Goal: Information Seeking & Learning: Learn about a topic

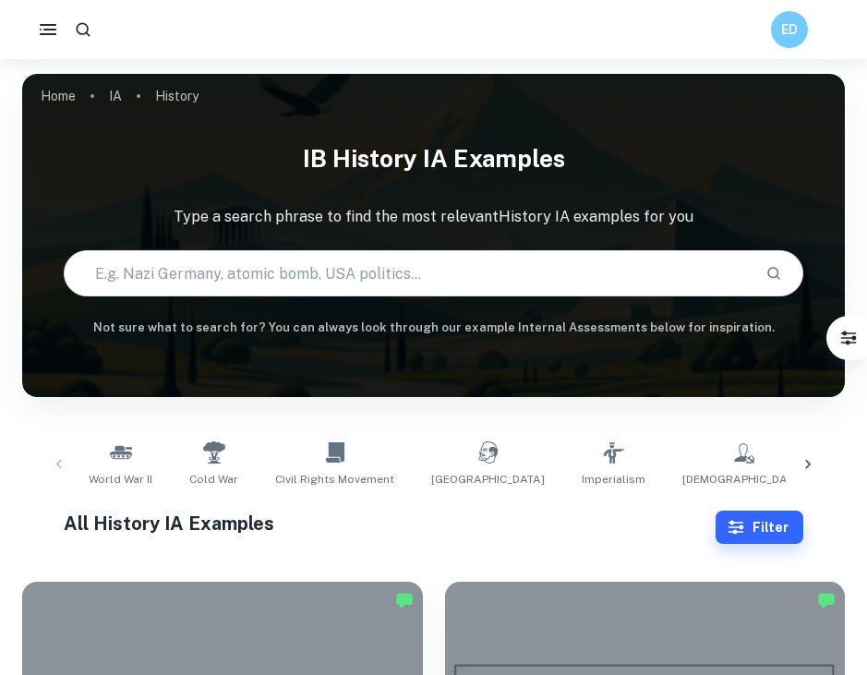
click at [421, 266] on input "text" at bounding box center [408, 273] width 687 height 52
click at [46, 28] on icon "button" at bounding box center [48, 29] width 22 height 22
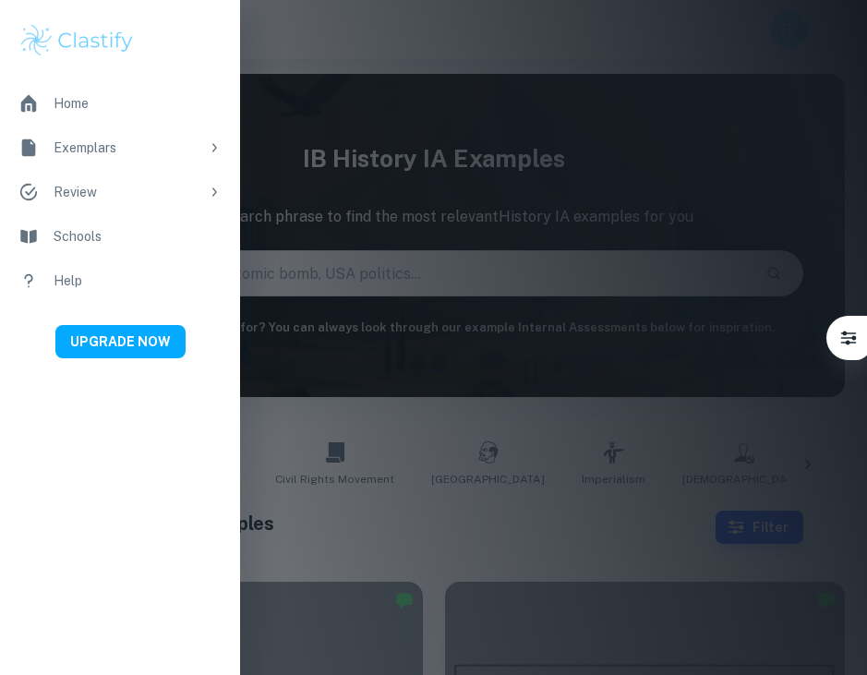
click at [78, 104] on div "Home" at bounding box center [138, 103] width 168 height 20
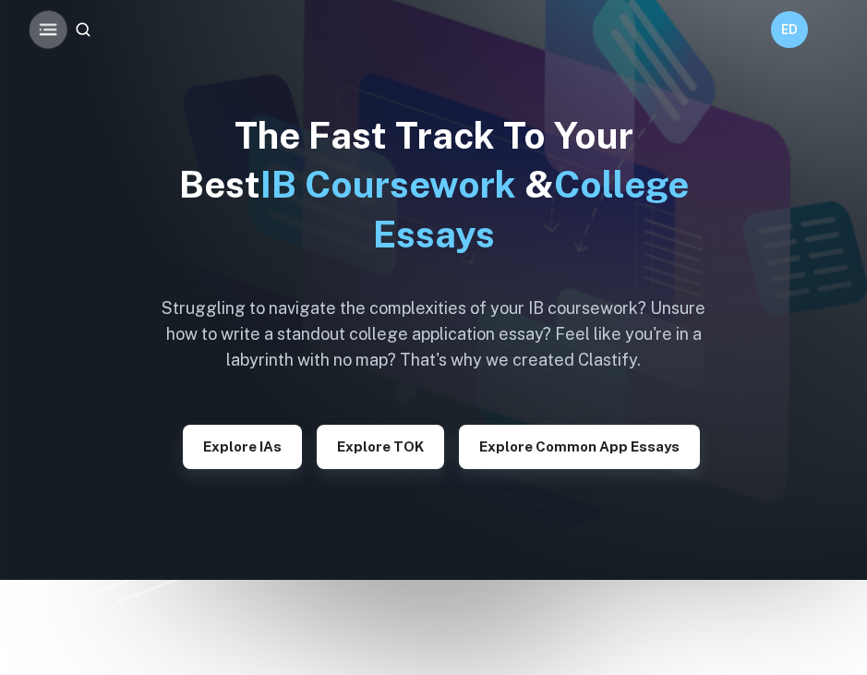
click at [53, 28] on icon "button" at bounding box center [48, 29] width 23 height 23
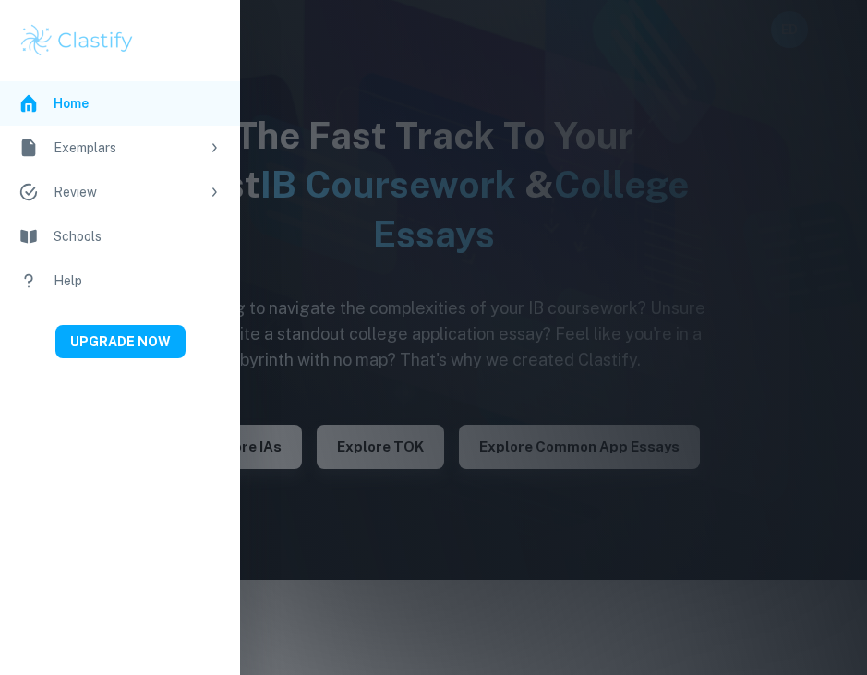
click at [91, 137] on div "Exemplars" at bounding box center [127, 147] width 146 height 20
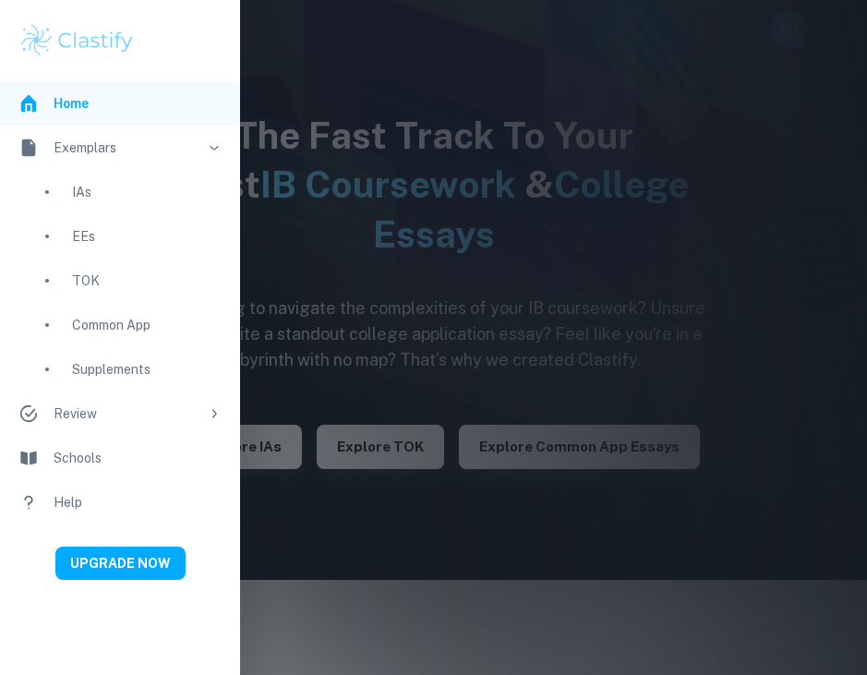
click at [124, 159] on li "Exemplars" at bounding box center [120, 148] width 240 height 44
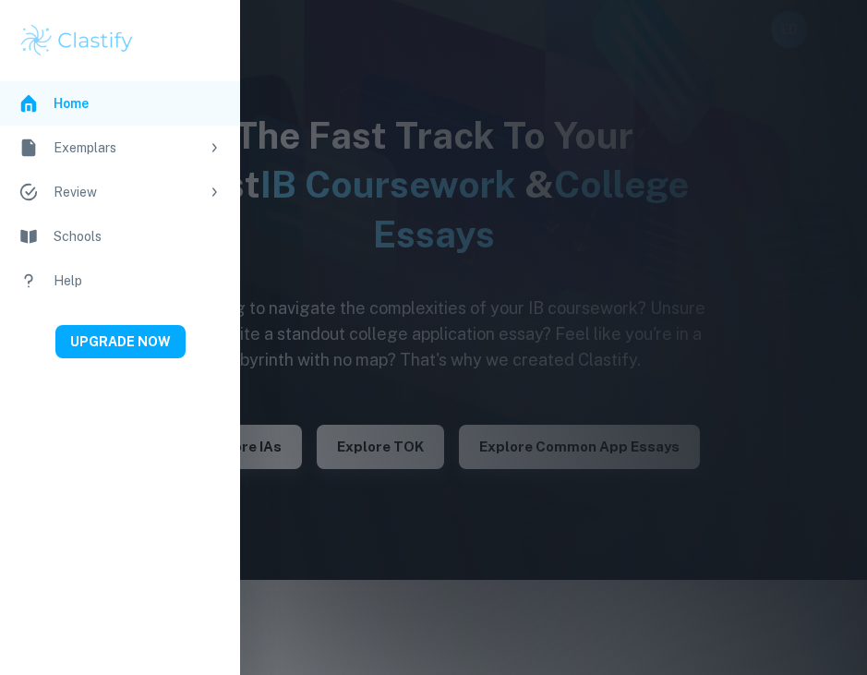
click at [82, 150] on div "Exemplars" at bounding box center [127, 147] width 146 height 20
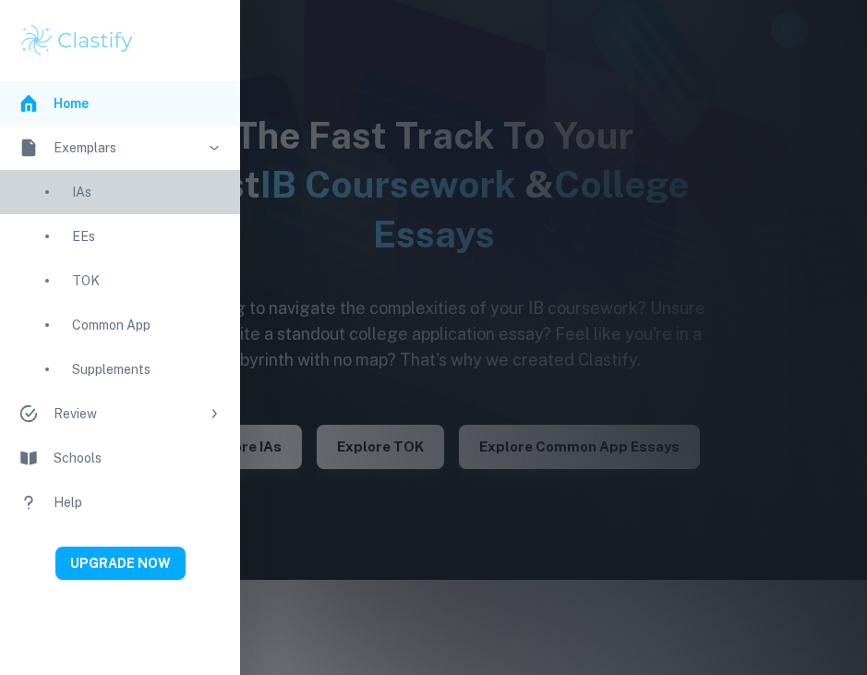
click at [82, 189] on div "IAs" at bounding box center [146, 192] width 149 height 20
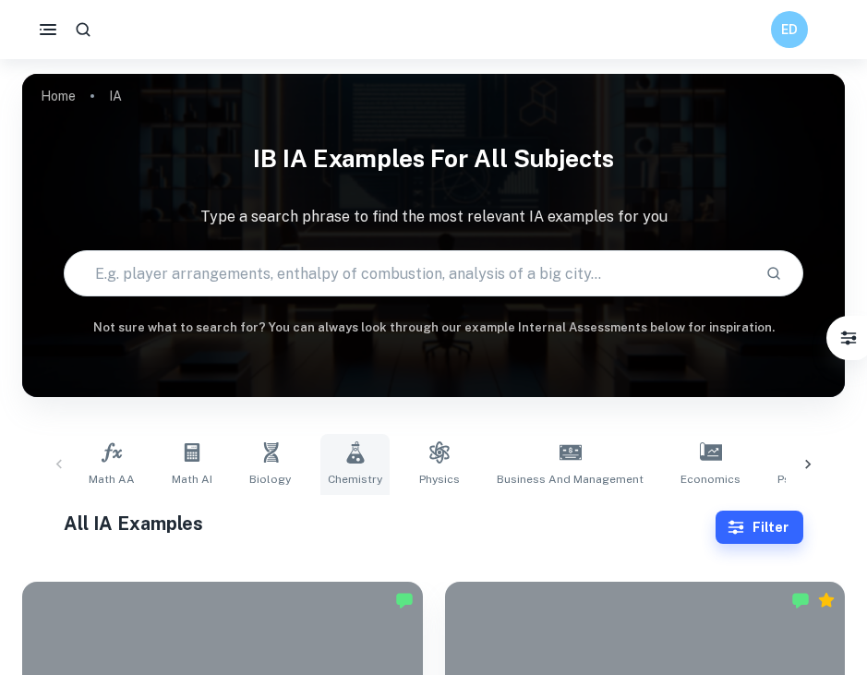
click at [359, 448] on icon at bounding box center [355, 452] width 22 height 22
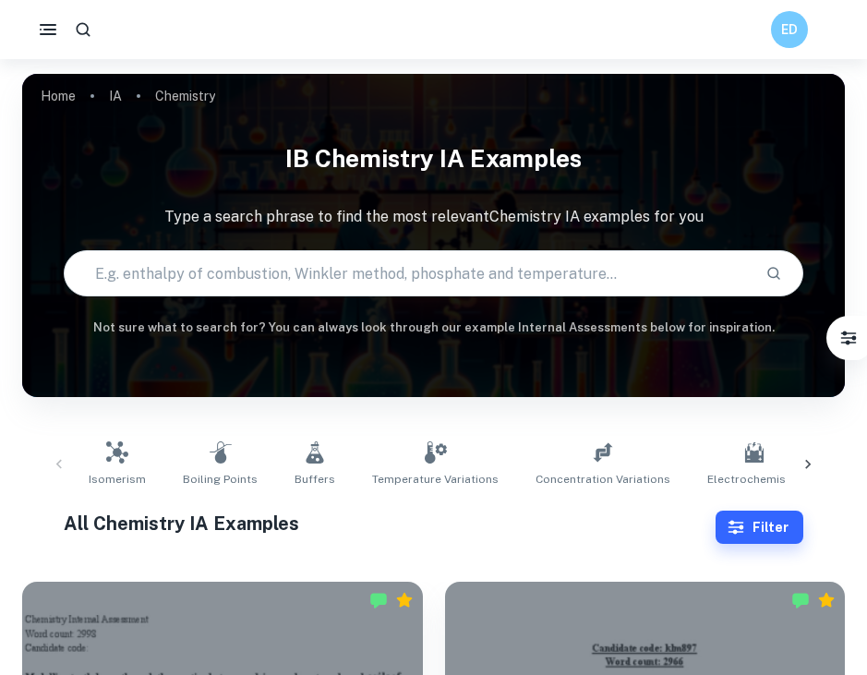
click at [350, 261] on input "text" at bounding box center [408, 273] width 687 height 52
type input "calcium milk"
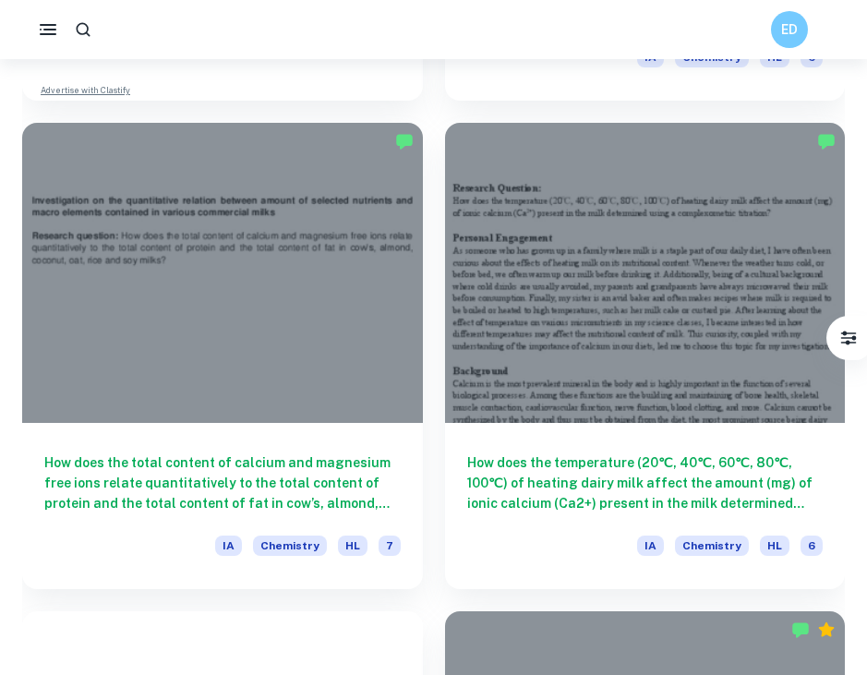
scroll to position [1434, 0]
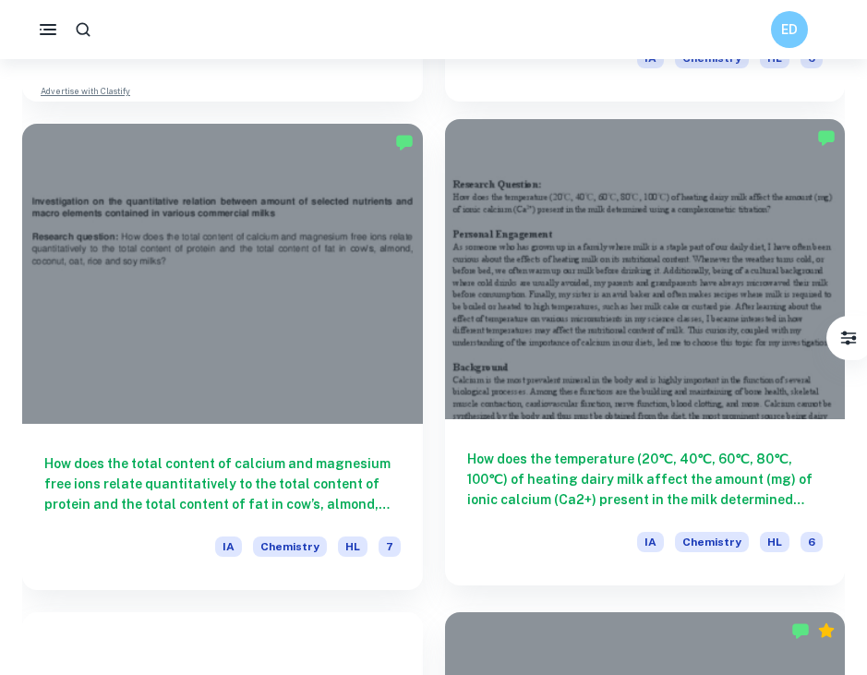
click at [587, 353] on div at bounding box center [645, 269] width 401 height 300
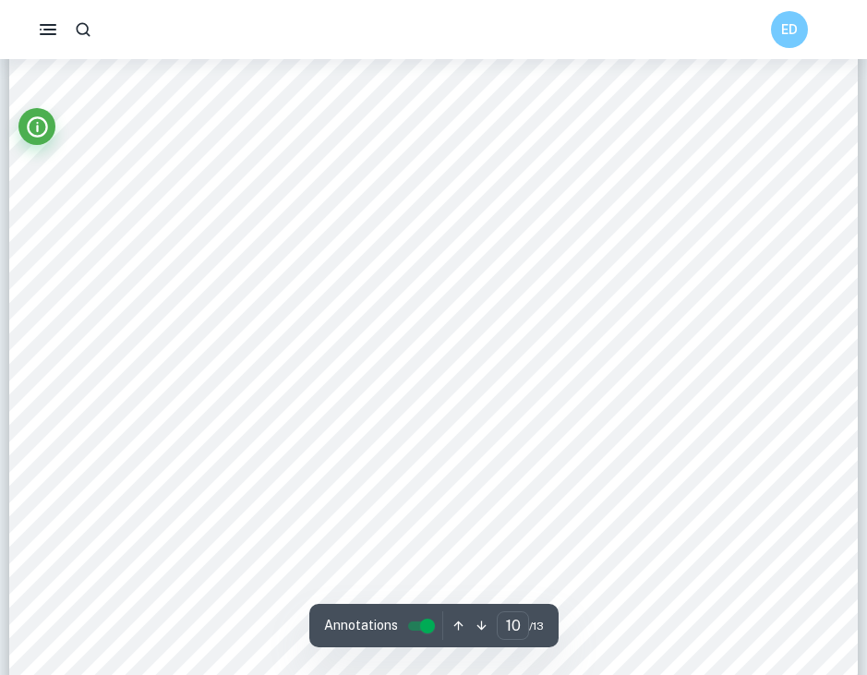
scroll to position [10985, 0]
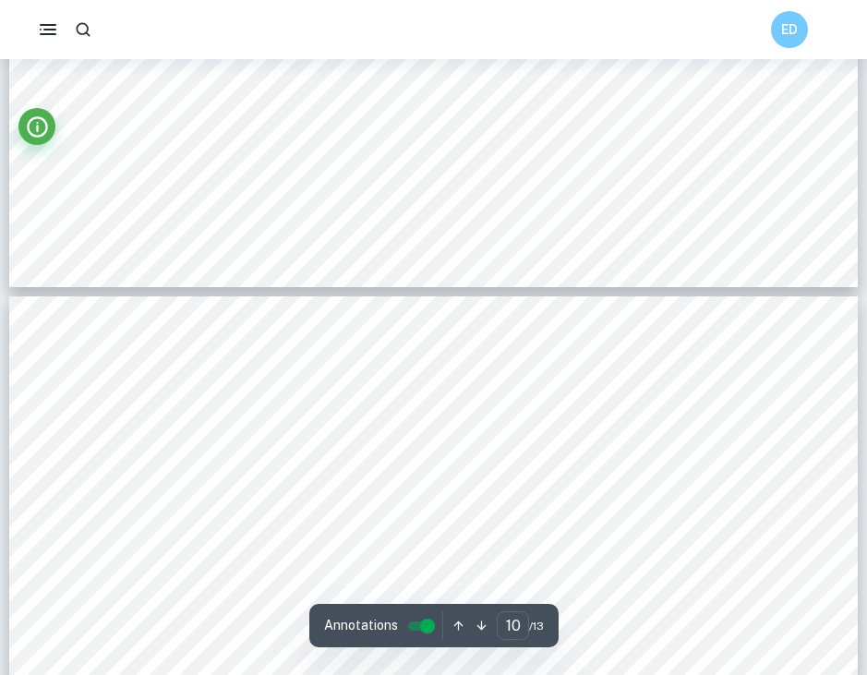
type input "11"
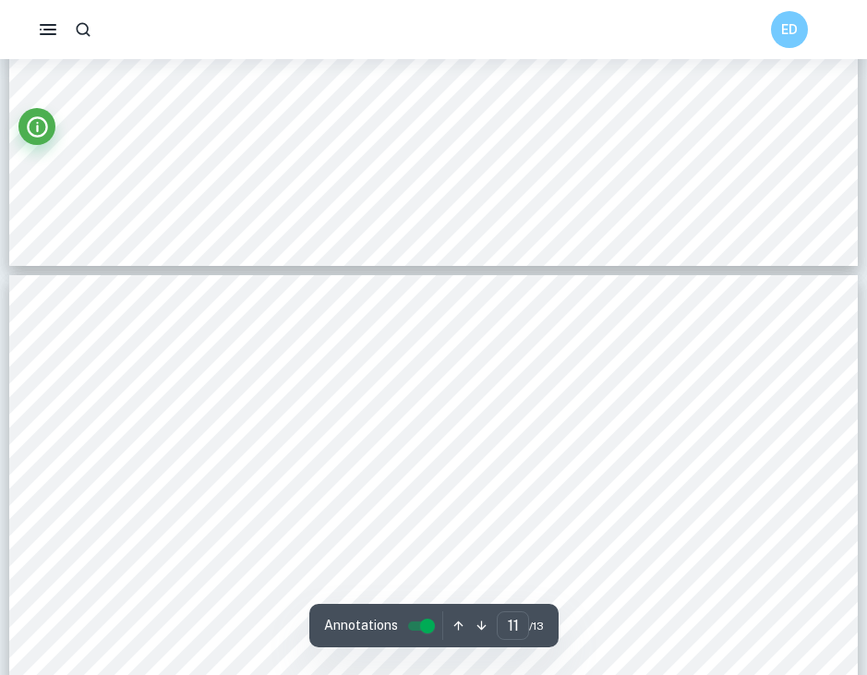
scroll to position [11458, 0]
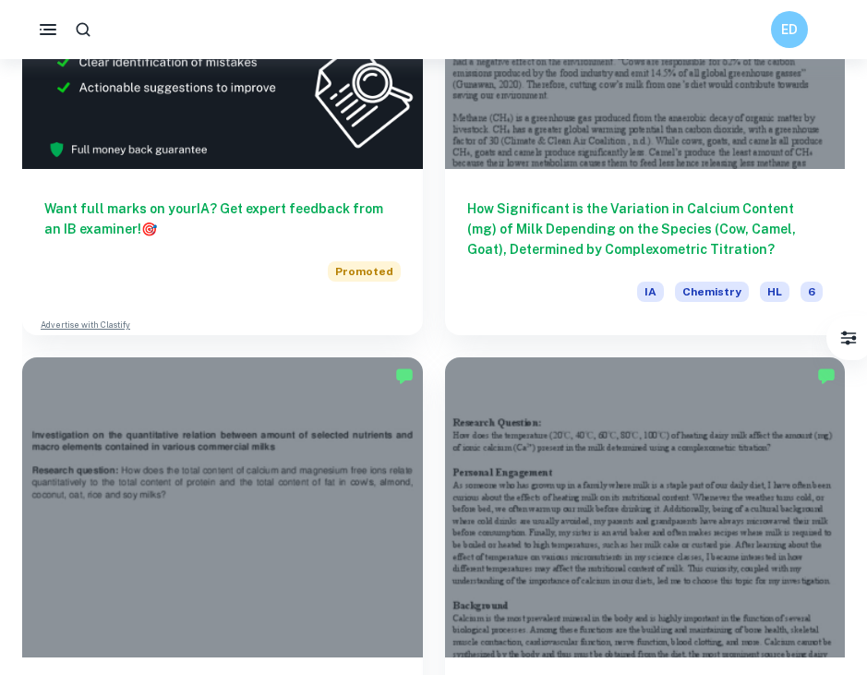
scroll to position [1345, 0]
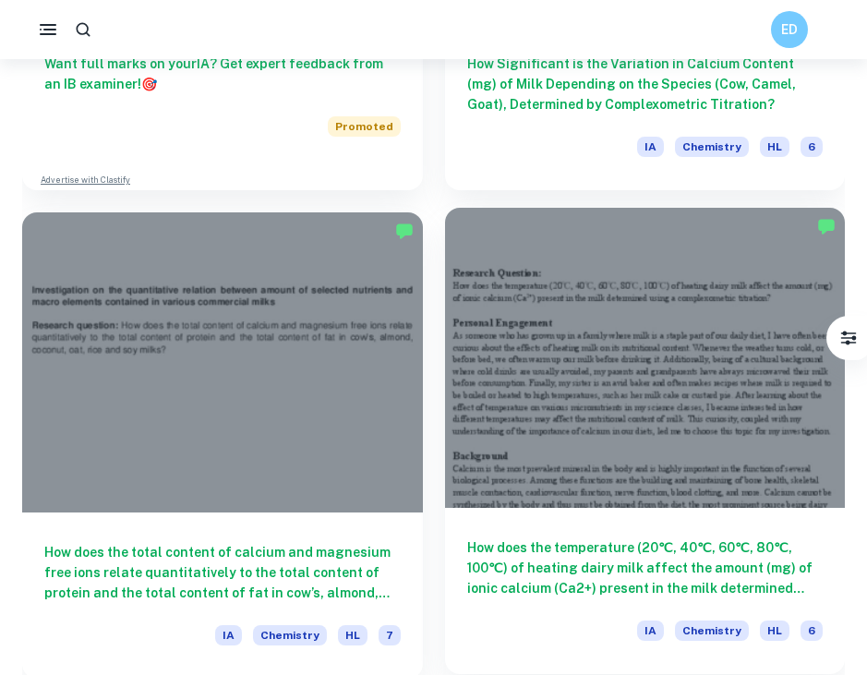
click at [612, 389] on div at bounding box center [645, 358] width 401 height 300
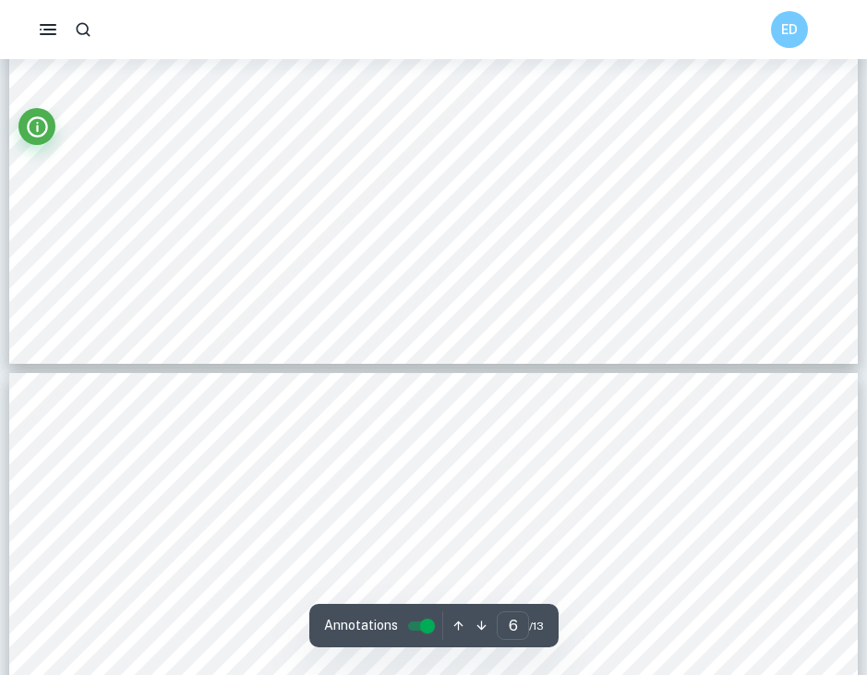
type input "7"
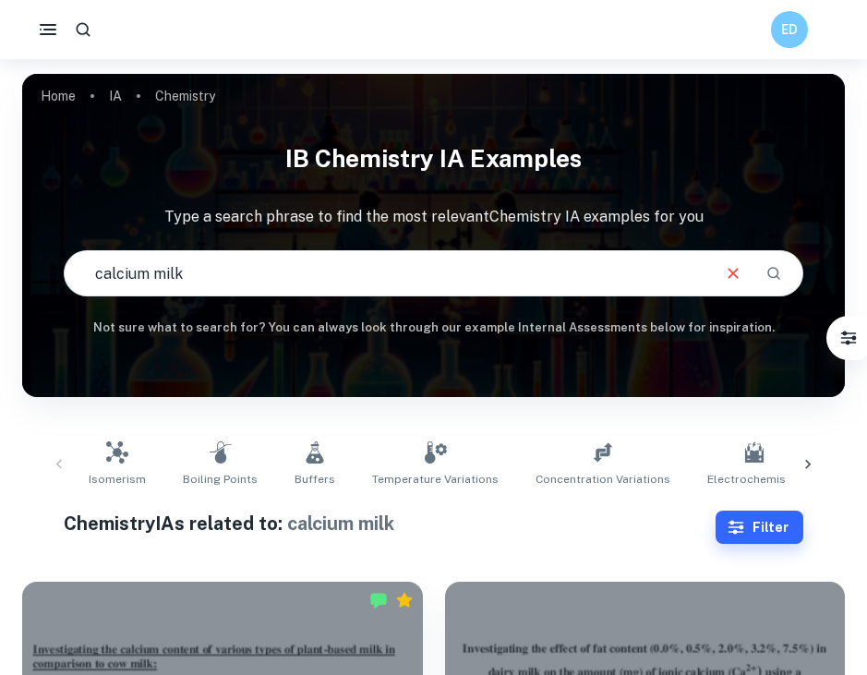
click at [353, 263] on input "calcium milk" at bounding box center [387, 273] width 644 height 52
click at [136, 271] on input "calcium milk" at bounding box center [387, 273] width 644 height 52
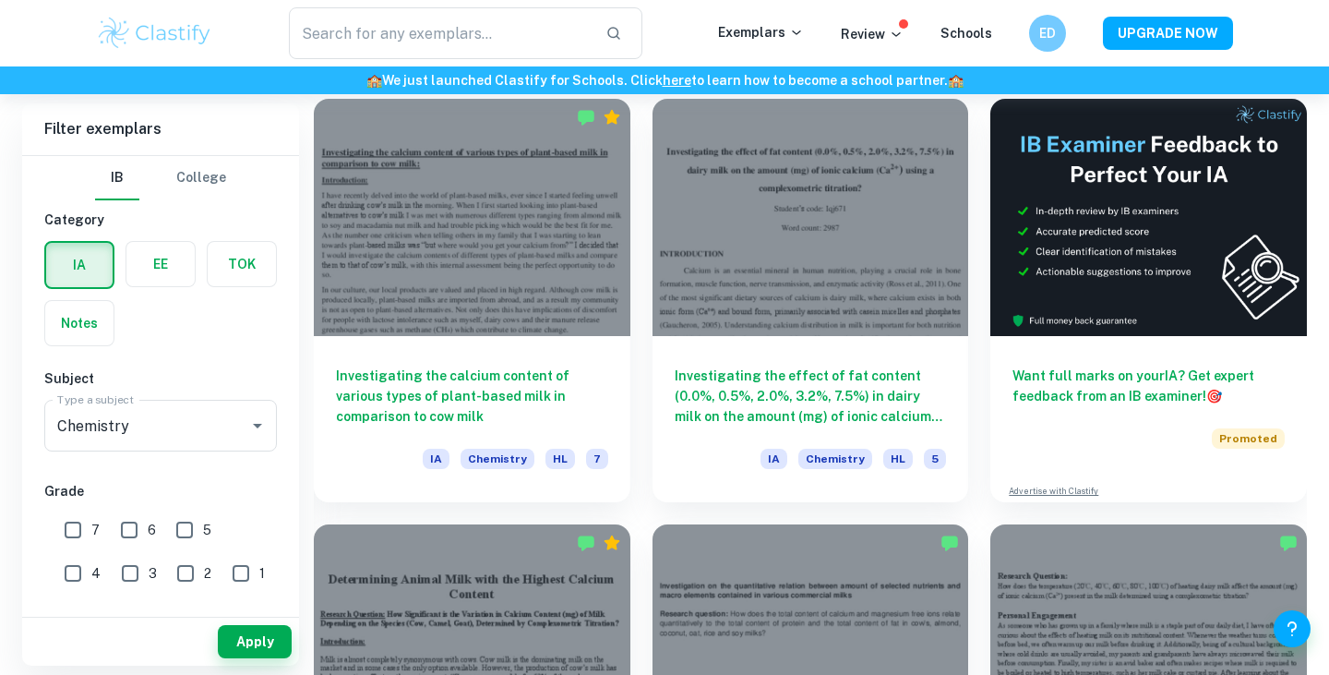
scroll to position [590, 0]
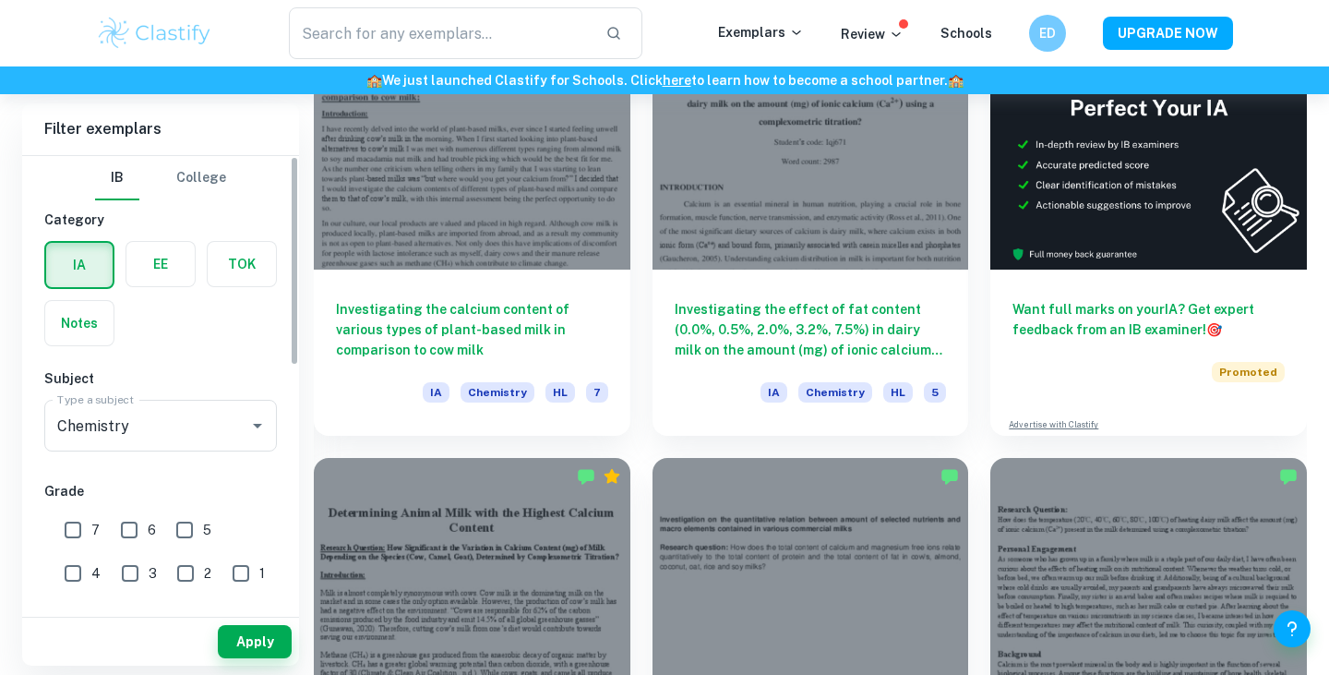
click at [61, 529] on input "7" at bounding box center [72, 529] width 37 height 37
checkbox input "true"
click at [257, 643] on button "Apply" at bounding box center [255, 641] width 74 height 33
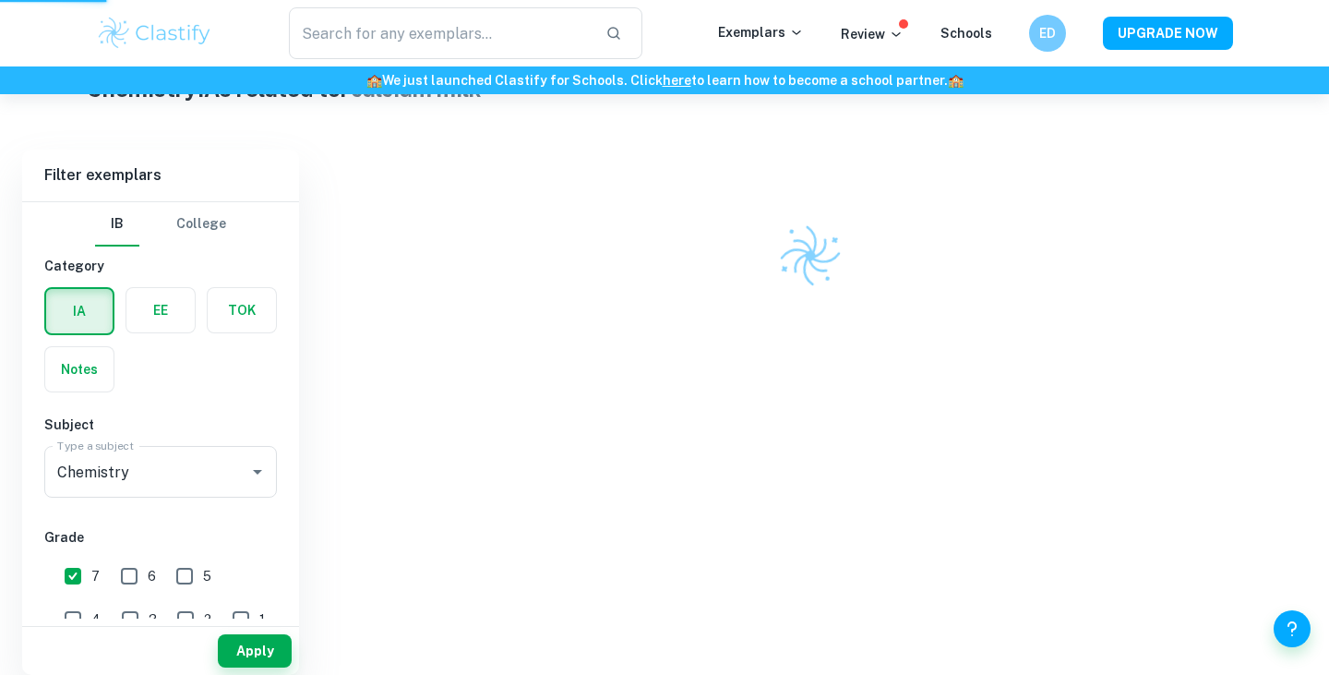
scroll to position [445, 0]
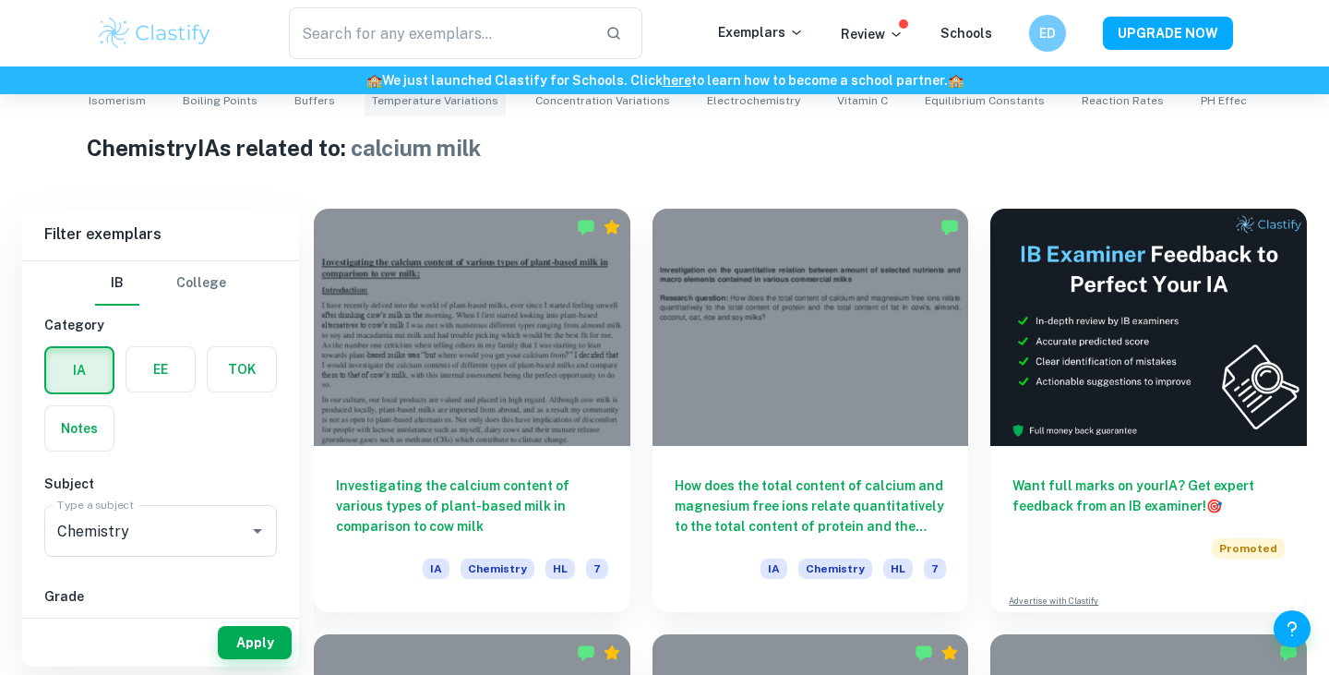
scroll to position [422, 0]
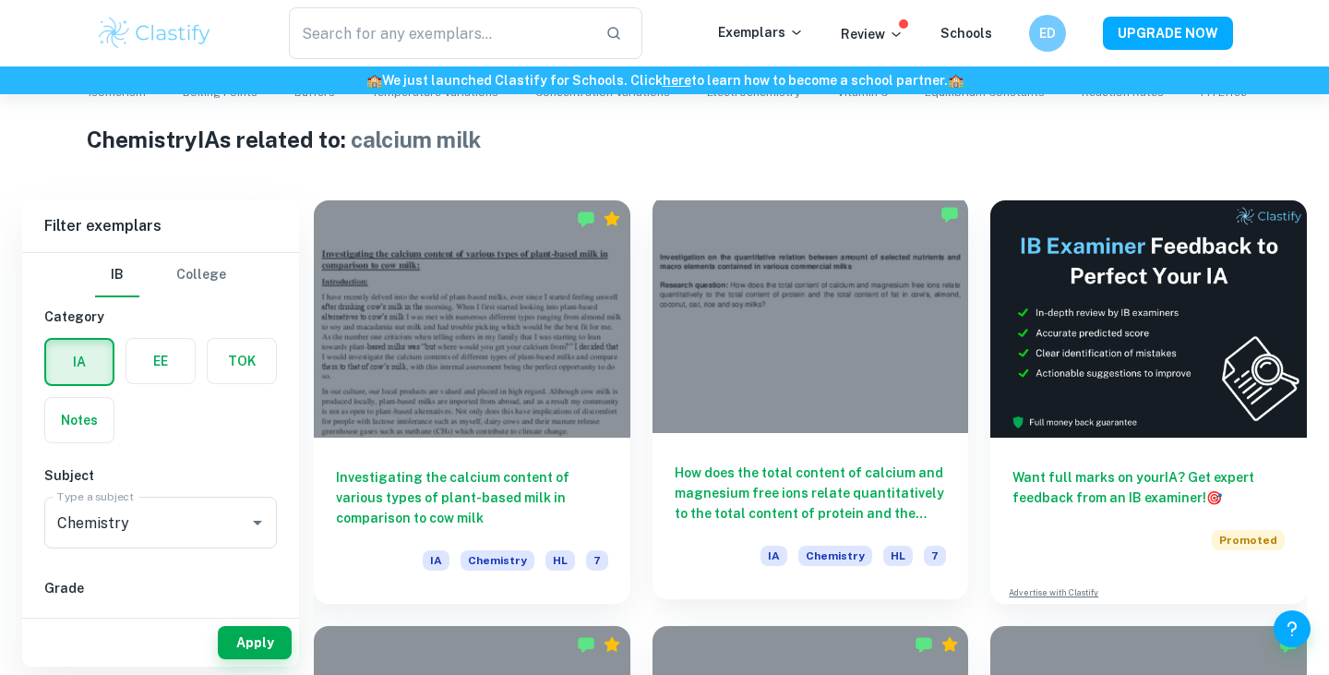
click at [643, 311] on div at bounding box center [810, 314] width 317 height 237
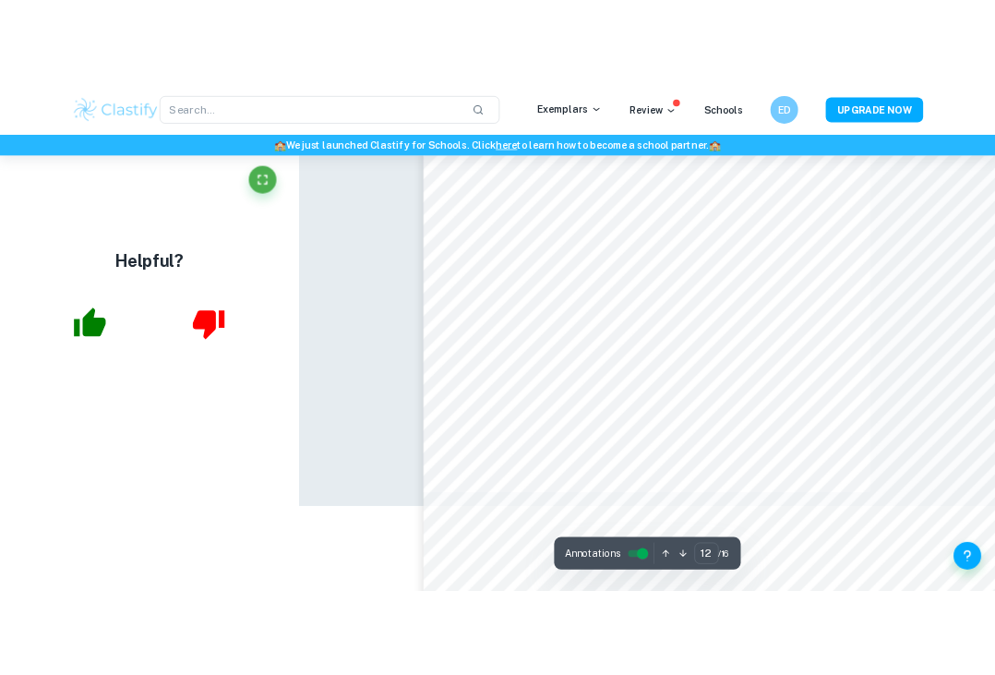
scroll to position [10933, 0]
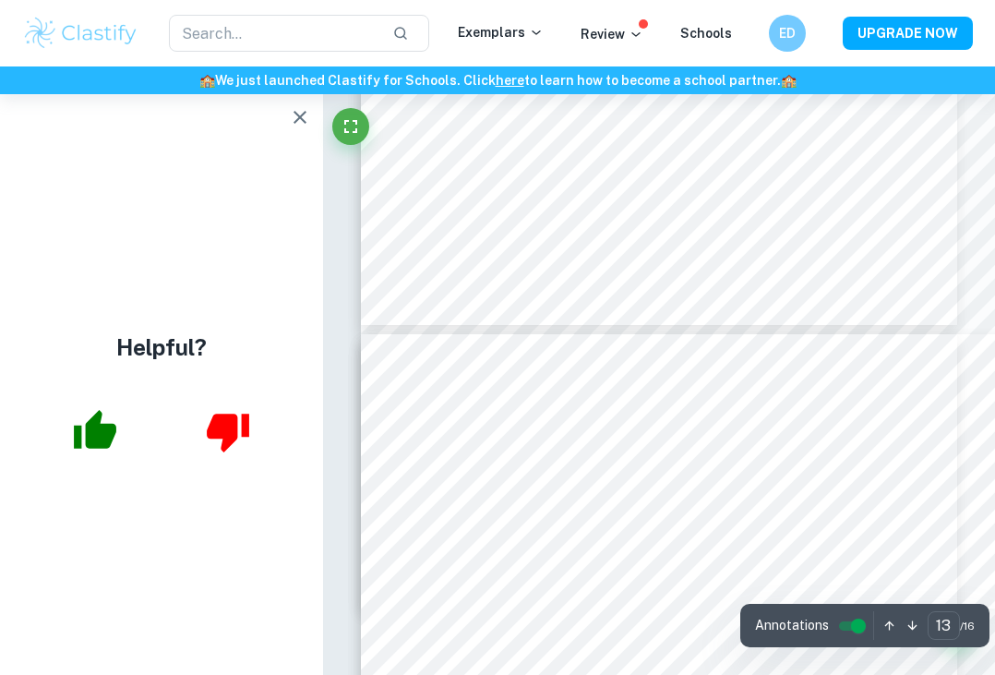
type input "12"
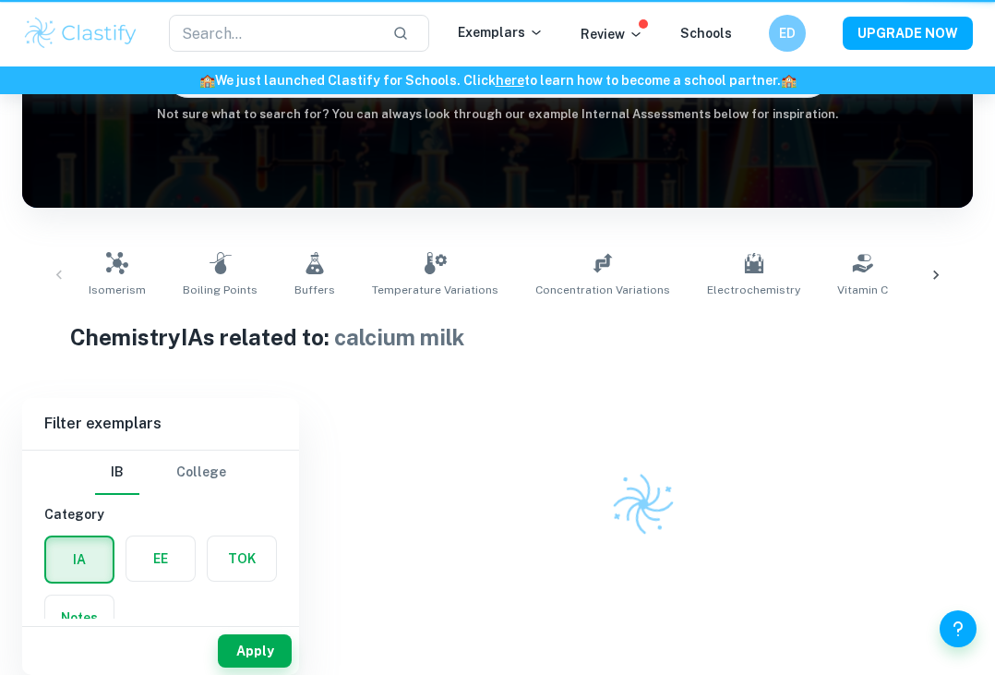
scroll to position [224, 0]
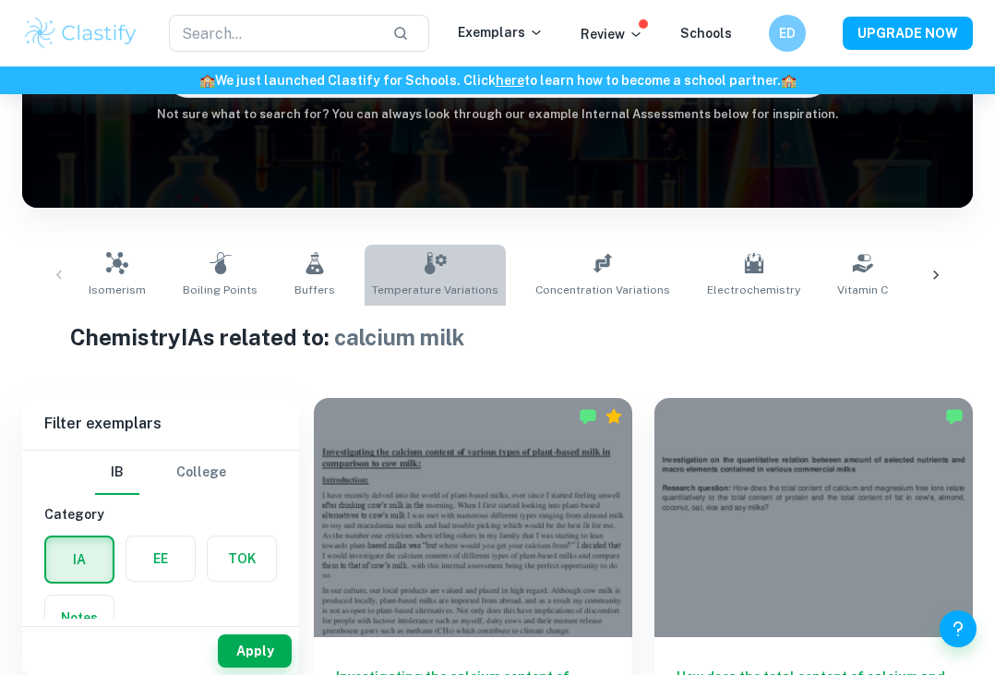
click at [424, 277] on link "Temperature Variations" at bounding box center [435, 275] width 141 height 61
type input "Temperature Variations"
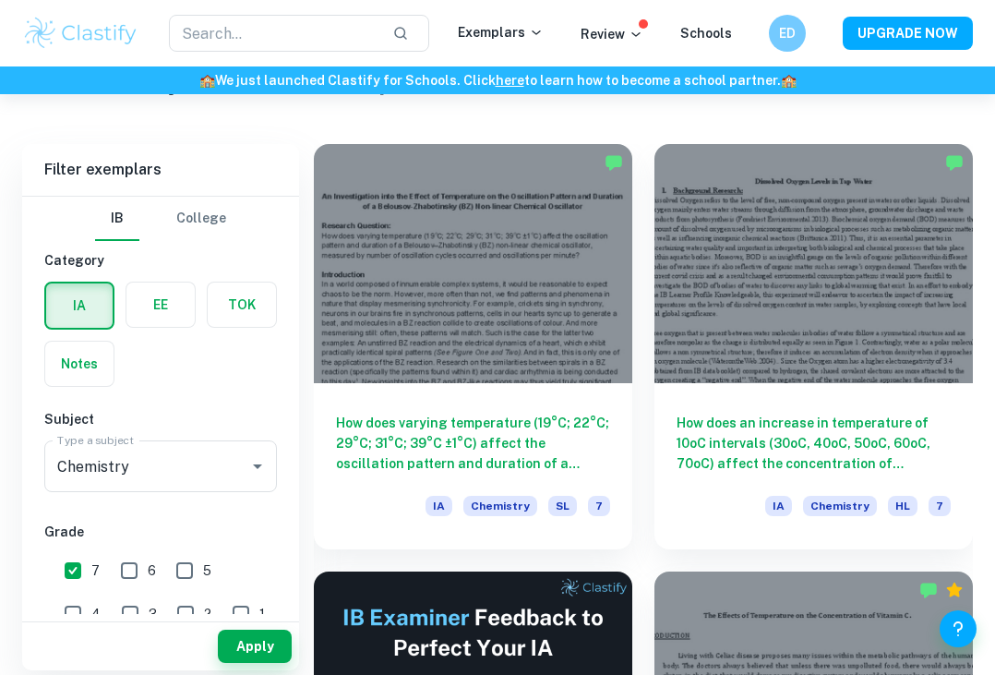
scroll to position [483, 0]
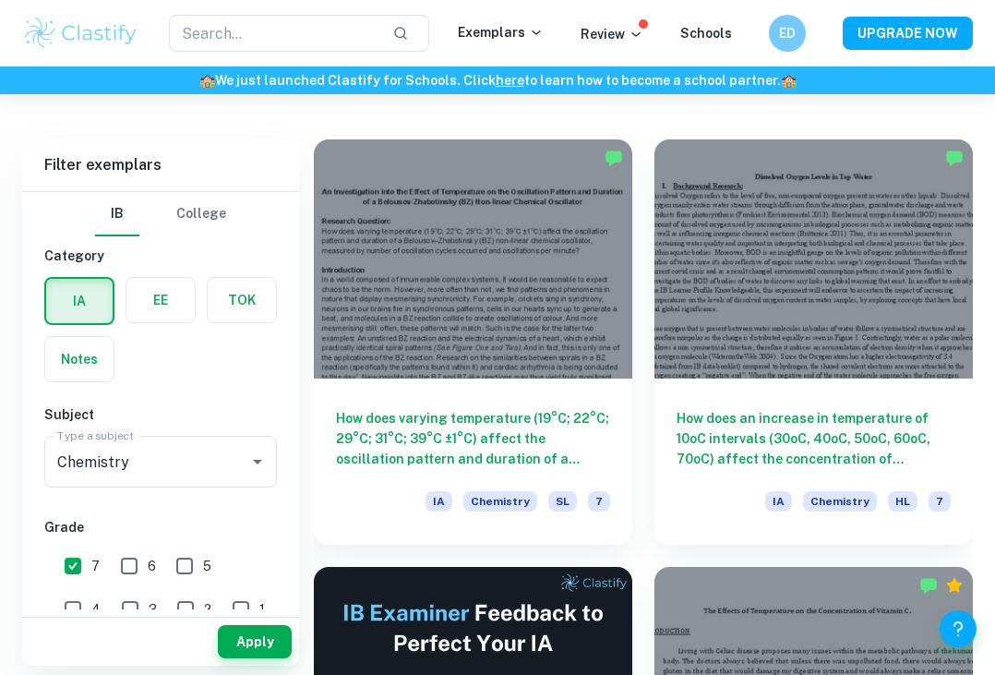
click at [523, 408] on h6 "How does varying temperature (19°C; 22°C; 29°C; 31°C; 39°C ±1°C) affect the osc…" at bounding box center [473, 438] width 274 height 61
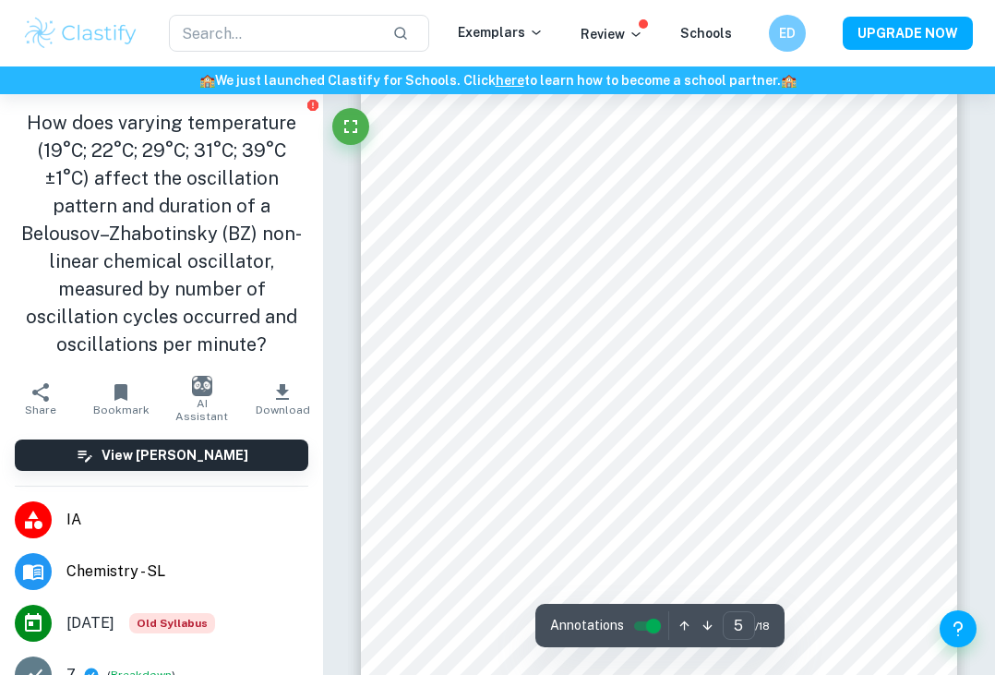
scroll to position [3847, 0]
type input "8"
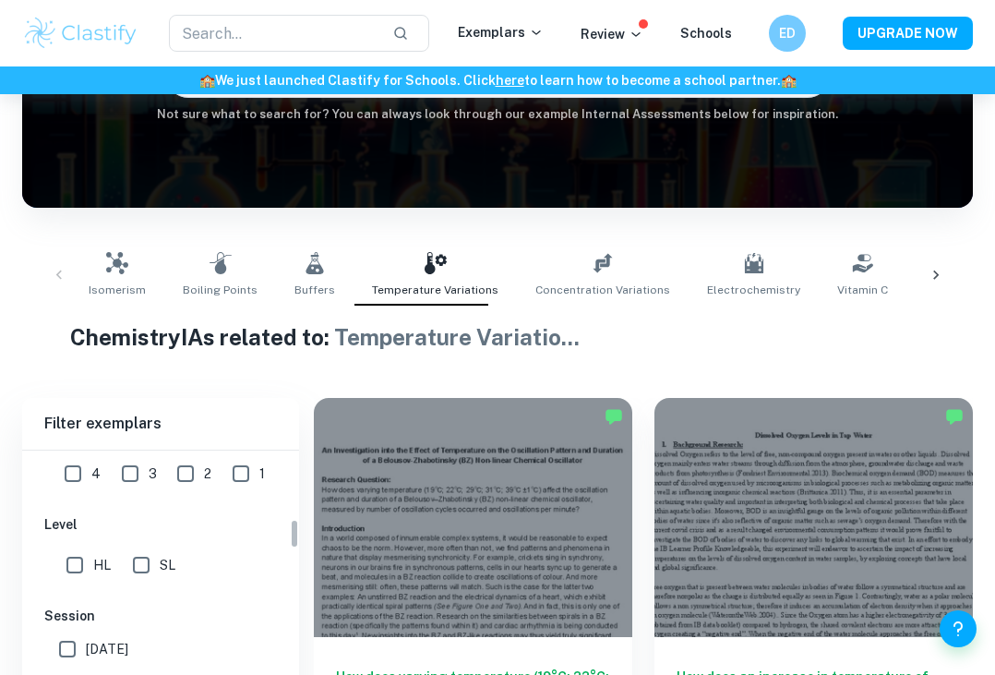
scroll to position [390, 0]
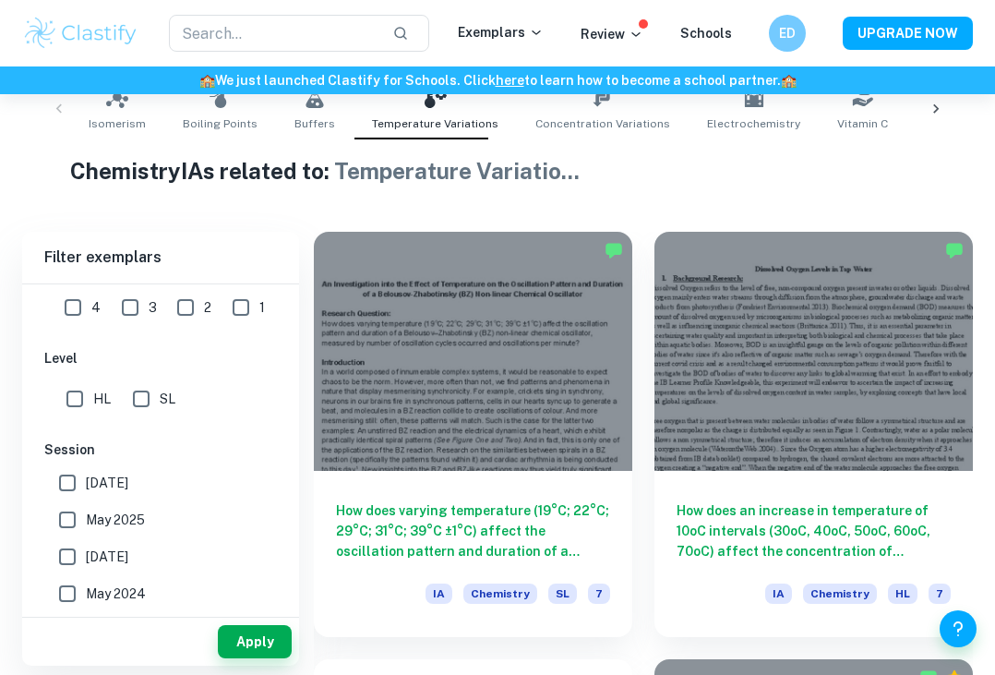
click at [150, 394] on input "SL" at bounding box center [141, 398] width 37 height 37
checkbox input "true"
click at [78, 397] on input "HL" at bounding box center [74, 398] width 37 height 37
checkbox input "true"
click at [78, 484] on input "[DATE]" at bounding box center [67, 482] width 37 height 37
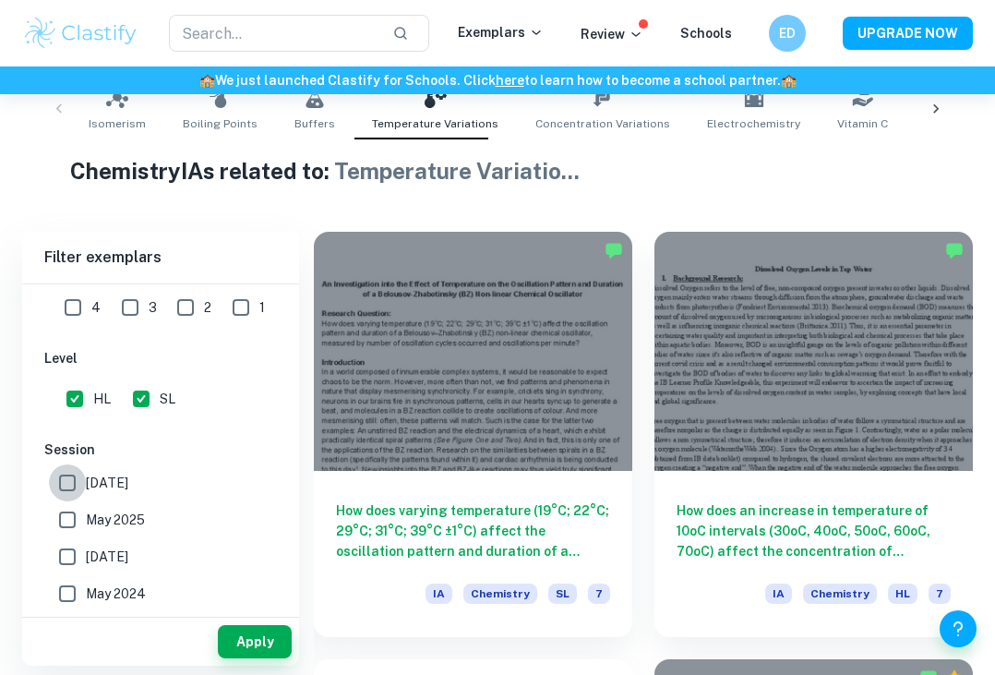
checkbox input "true"
click at [75, 524] on input "May 2025" at bounding box center [67, 519] width 37 height 37
checkbox input "true"
click at [251, 634] on button "Apply" at bounding box center [255, 641] width 74 height 33
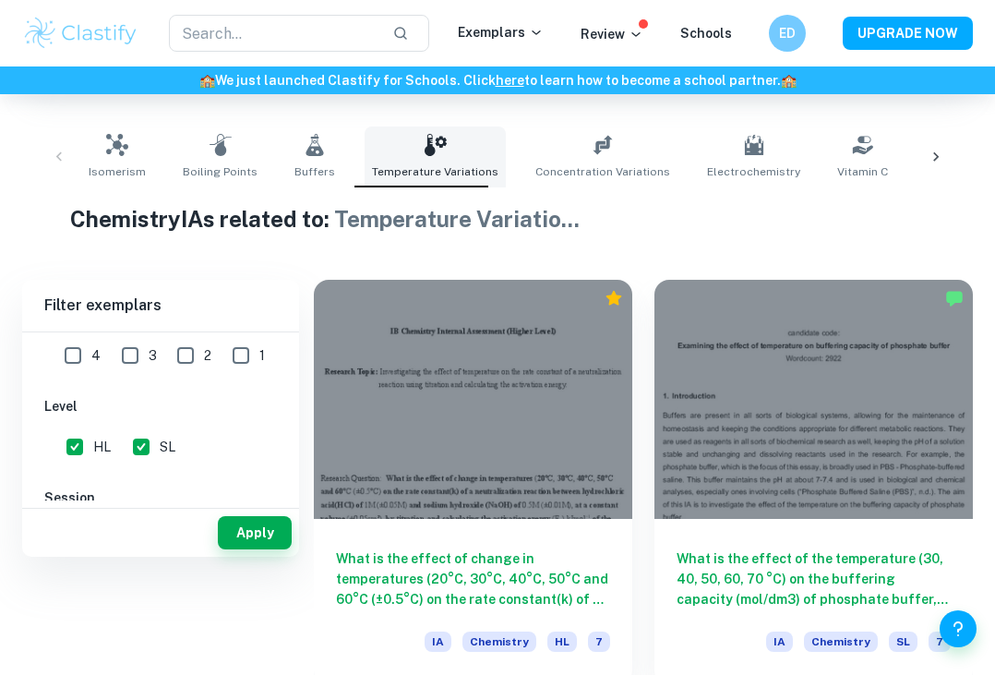
scroll to position [381, 0]
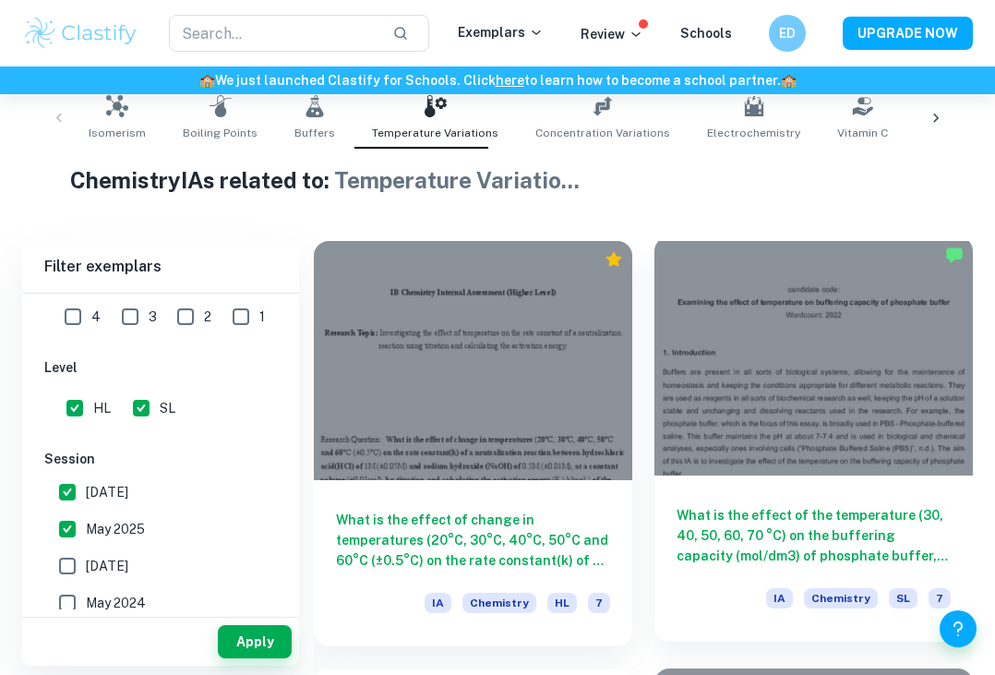
click at [643, 414] on div at bounding box center [813, 355] width 318 height 239
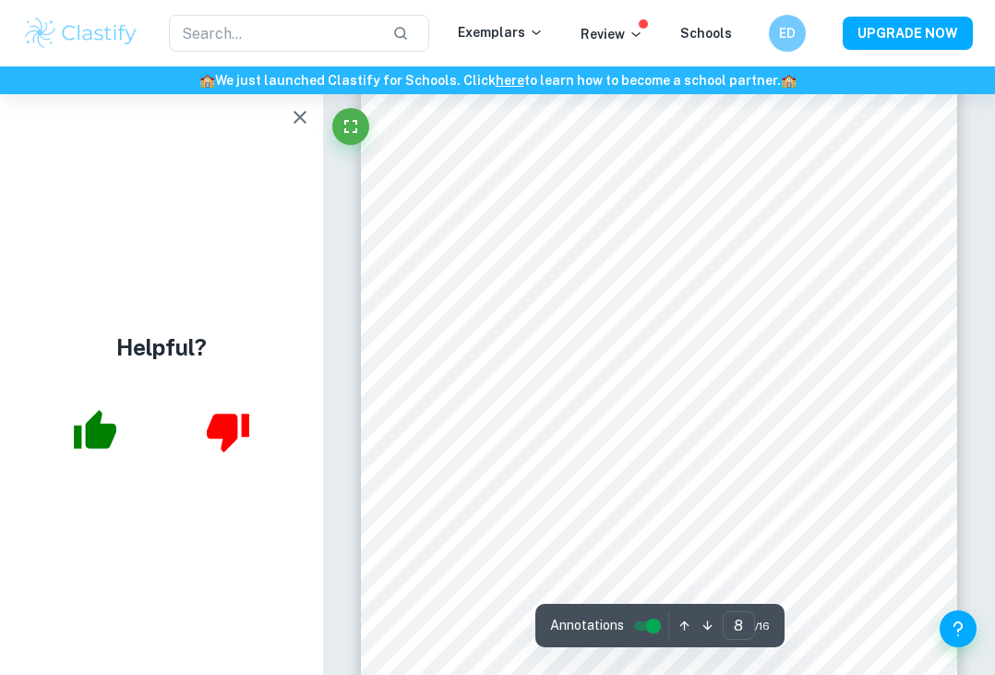
scroll to position [6402, 0]
click at [304, 132] on button "button" at bounding box center [299, 117] width 37 height 37
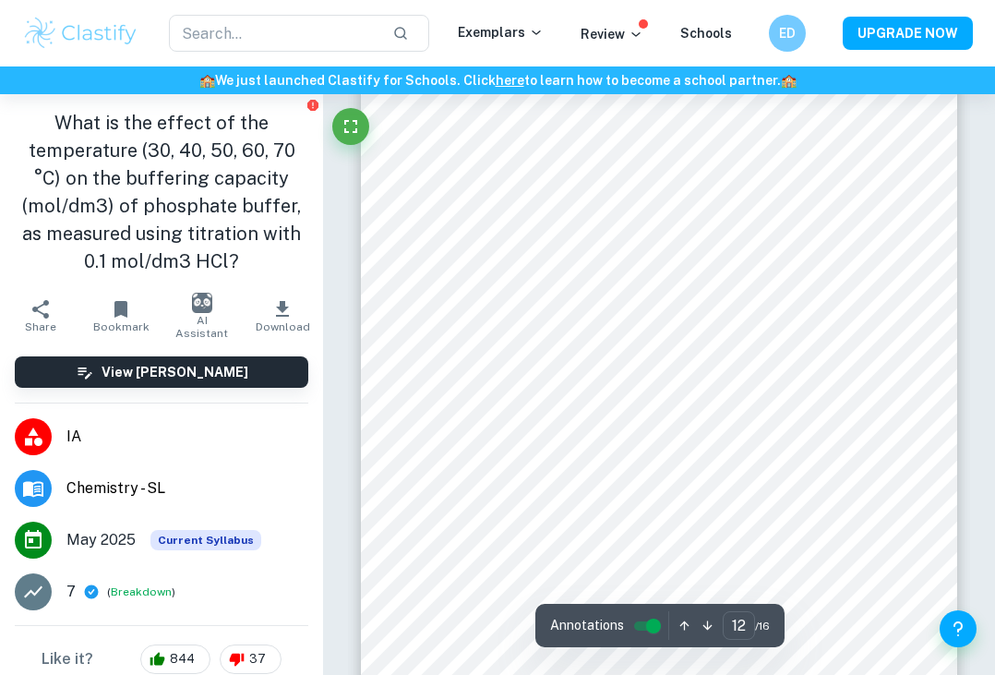
scroll to position [9750, 0]
type input "11"
